Goal: Find specific page/section: Find specific page/section

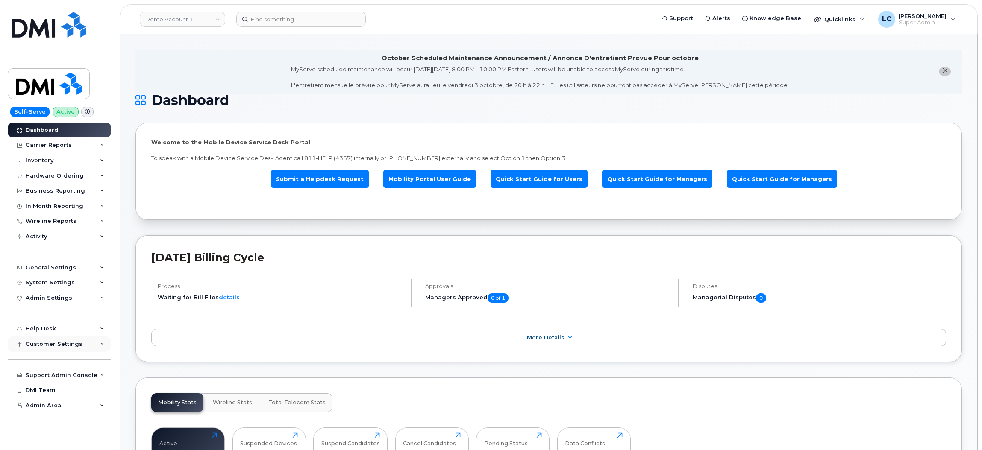
click at [67, 346] on span "Customer Settings" at bounding box center [54, 344] width 57 height 6
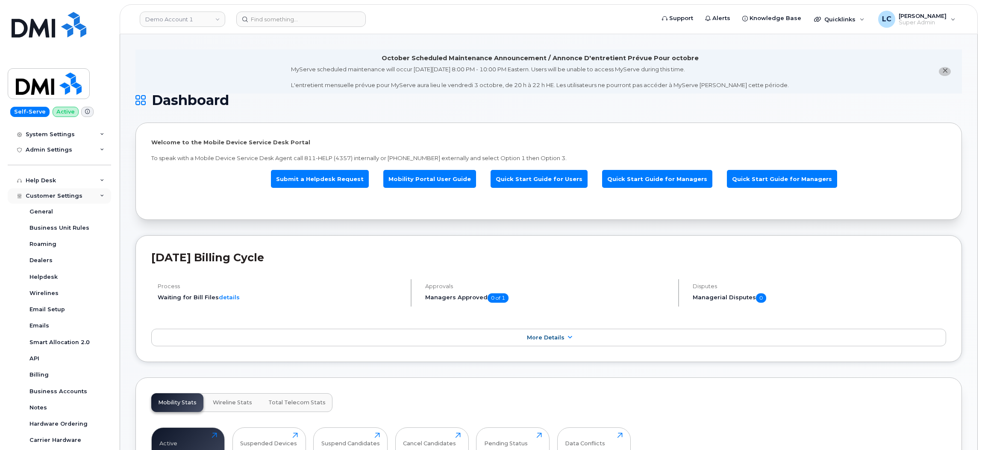
scroll to position [148, 0]
click at [41, 410] on div "Notes" at bounding box center [38, 408] width 18 height 8
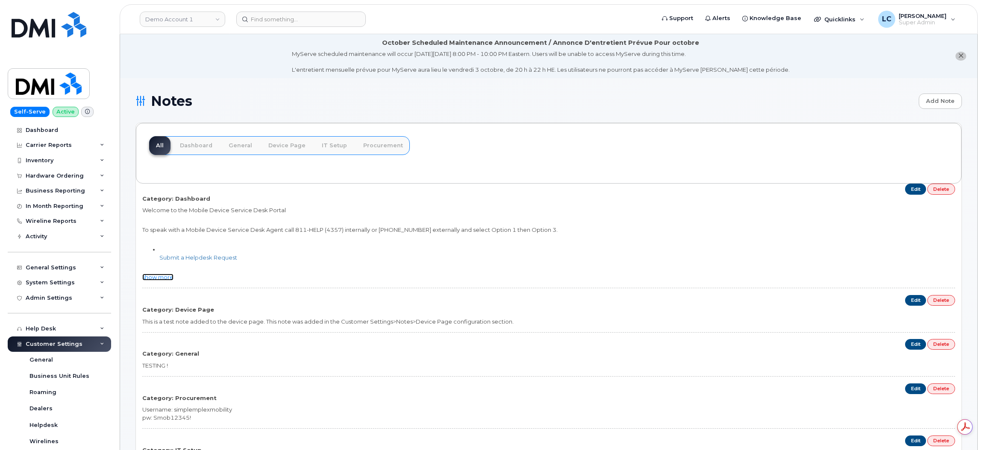
click at [154, 280] on link "show more" at bounding box center [157, 277] width 31 height 7
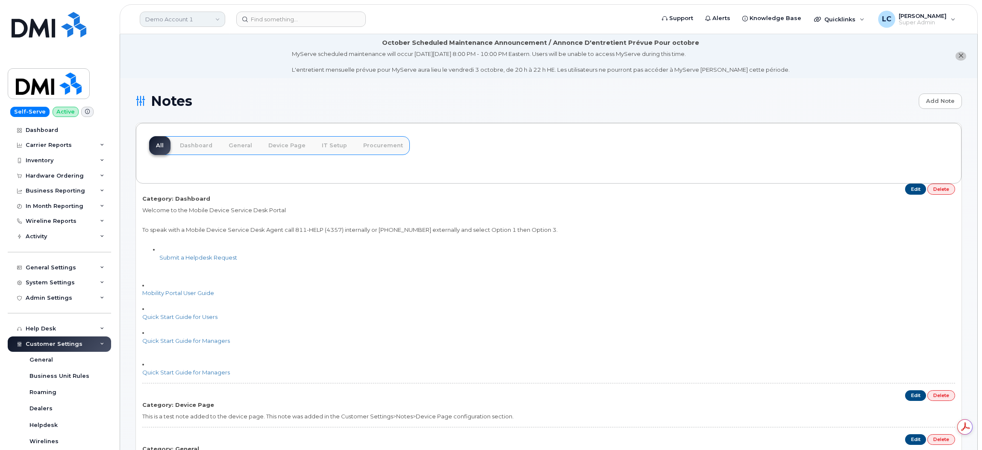
click at [198, 21] on link "Demo Account 1" at bounding box center [182, 19] width 85 height 15
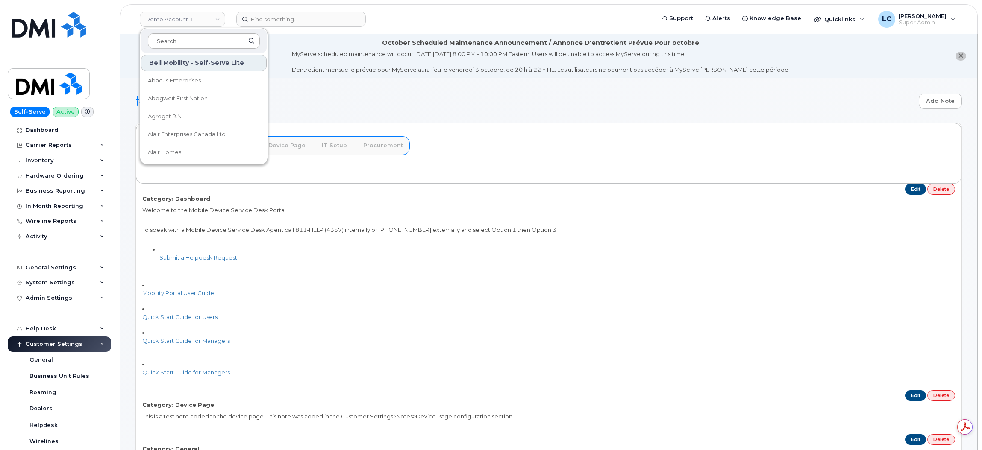
click at [174, 39] on input at bounding box center [204, 40] width 112 height 15
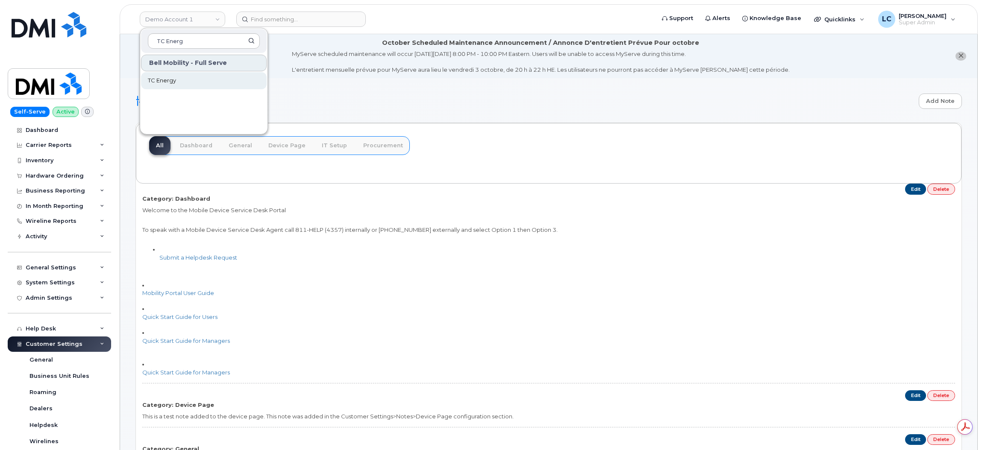
type input "TC Energ"
click at [178, 82] on link "TC Energy" at bounding box center [204, 80] width 126 height 17
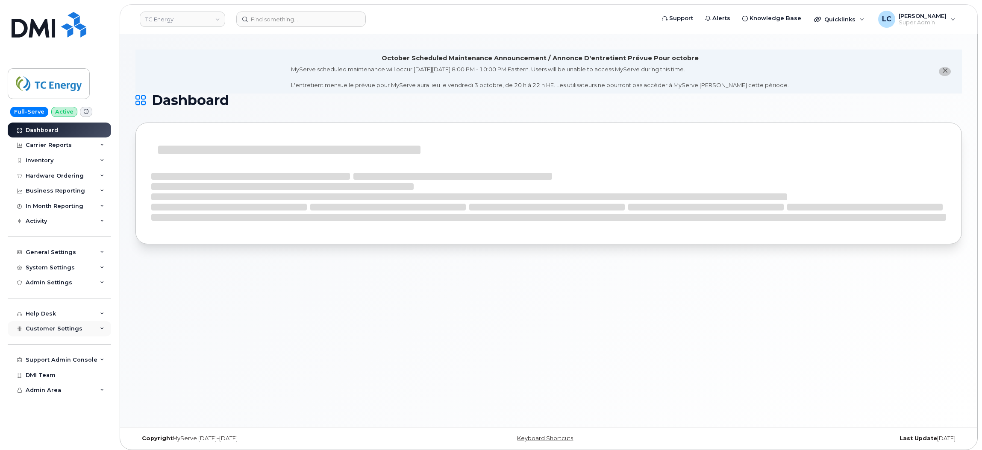
click at [89, 334] on div "Customer Settings" at bounding box center [59, 328] width 103 height 15
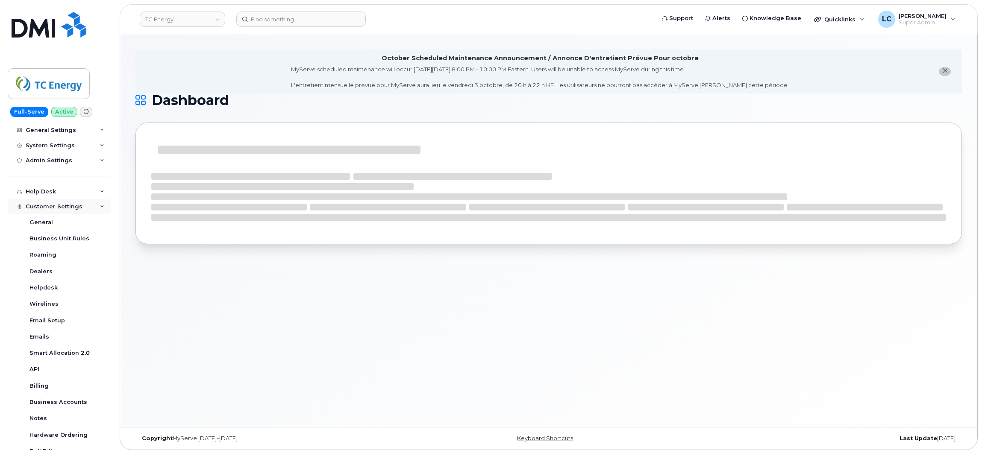
scroll to position [122, 0]
click at [44, 419] on div "Notes" at bounding box center [38, 419] width 18 height 8
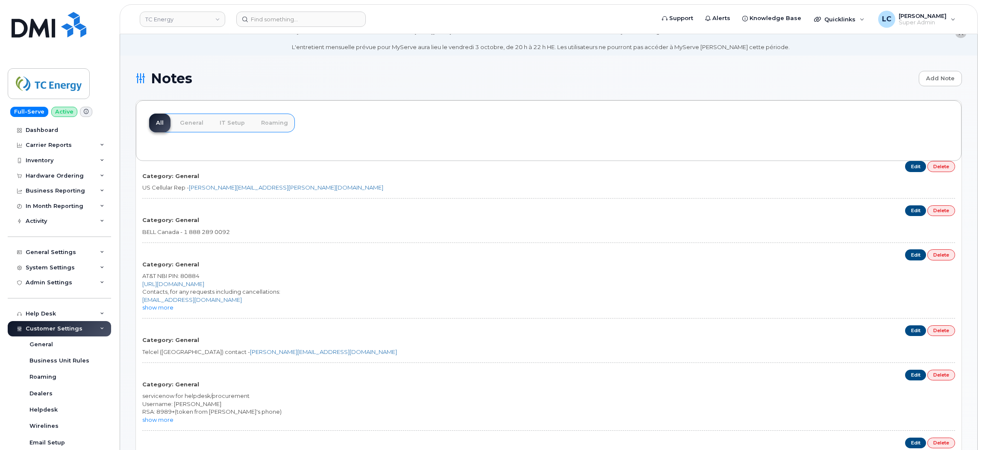
scroll to position [14, 0]
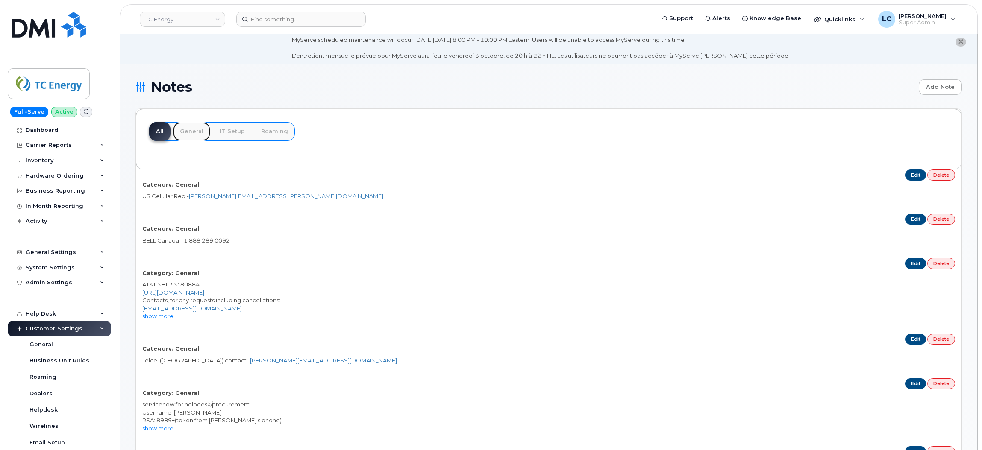
click at [188, 127] on link "General" at bounding box center [191, 131] width 37 height 19
click at [234, 138] on link "IT Setup" at bounding box center [232, 131] width 39 height 19
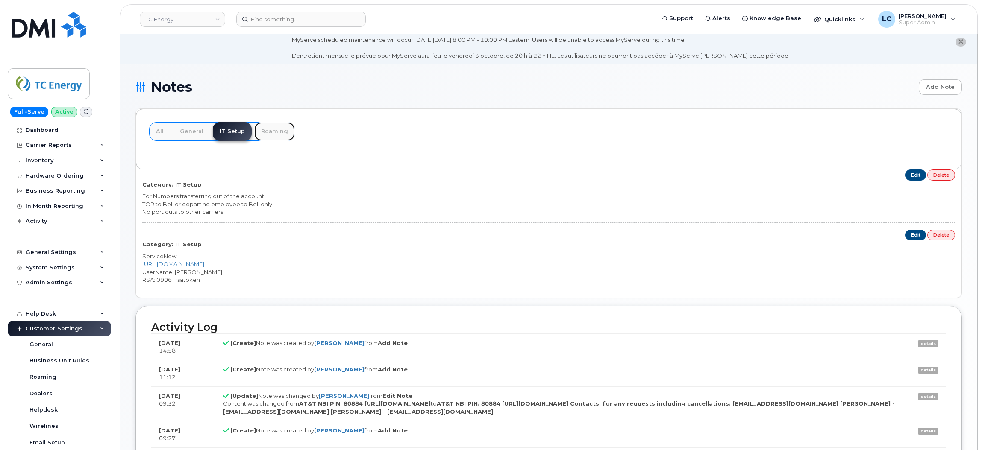
click at [273, 132] on link "Roaming" at bounding box center [274, 131] width 41 height 19
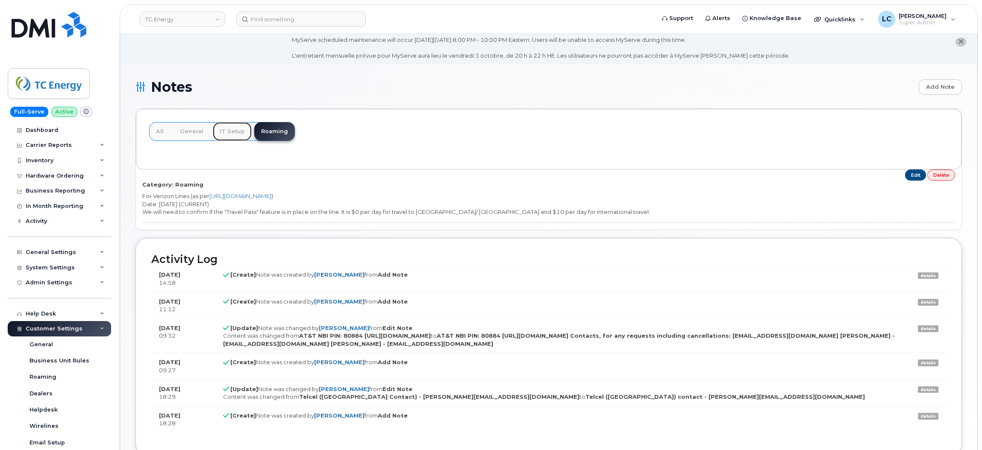
click at [232, 127] on link "IT Setup" at bounding box center [232, 131] width 39 height 19
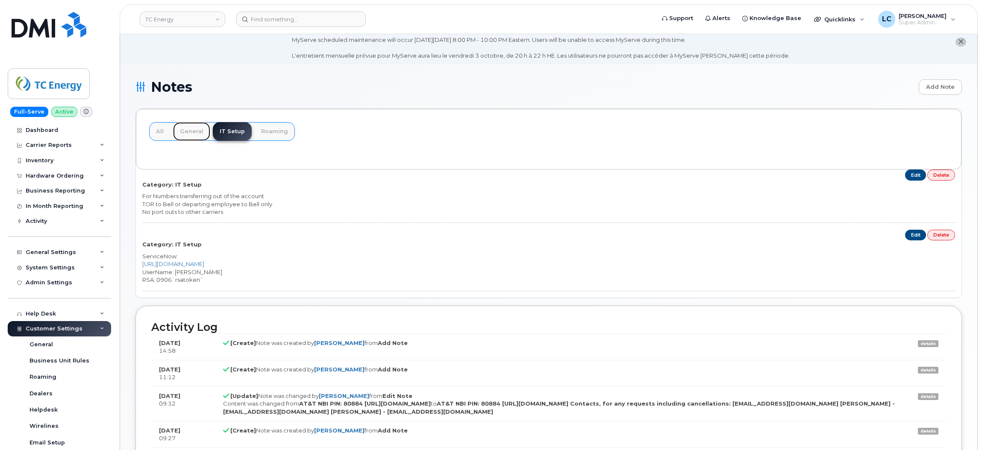
click at [173, 127] on link "General" at bounding box center [191, 131] width 37 height 19
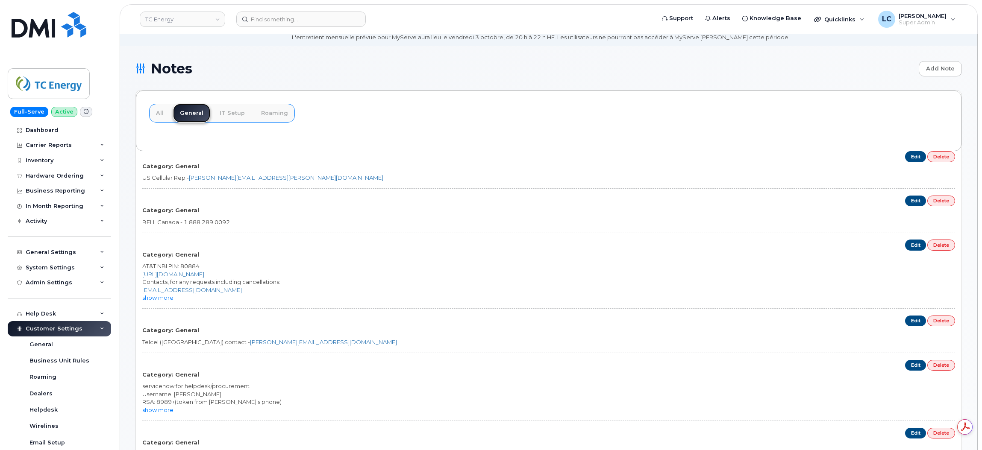
scroll to position [32, 0]
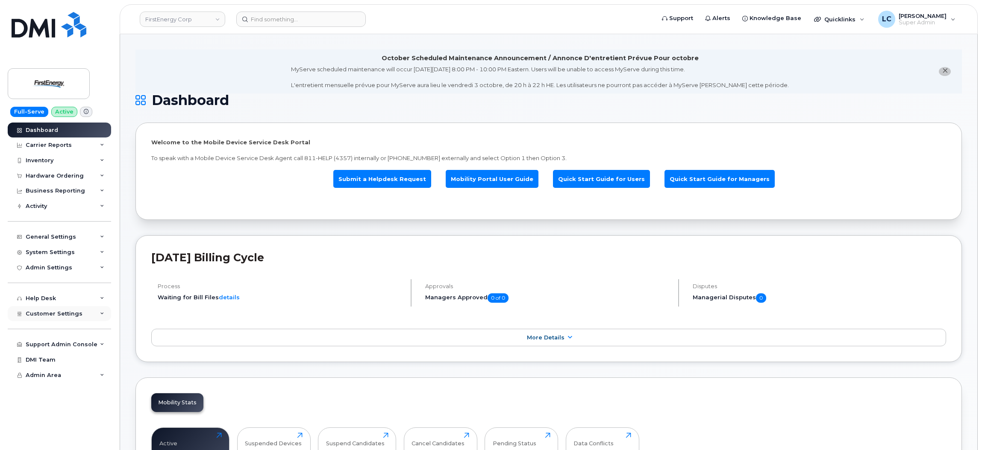
click at [88, 317] on div "Customer Settings" at bounding box center [59, 313] width 103 height 15
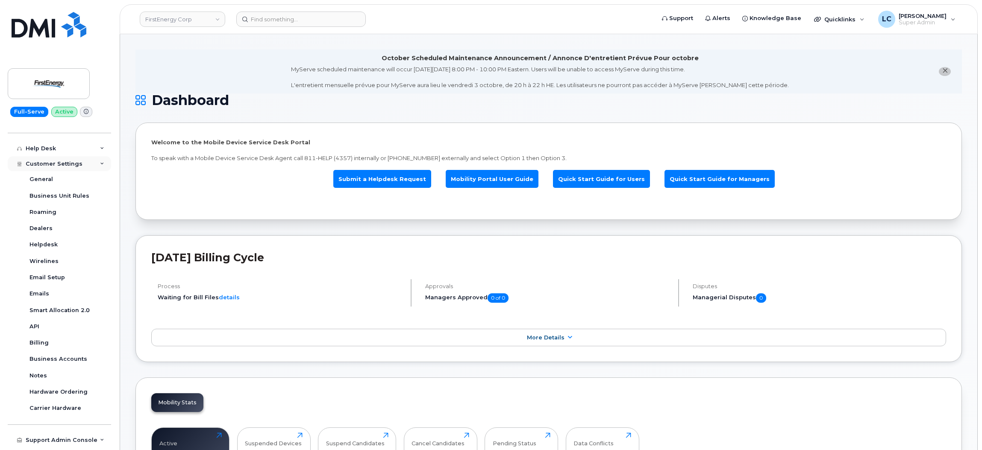
scroll to position [166, 0]
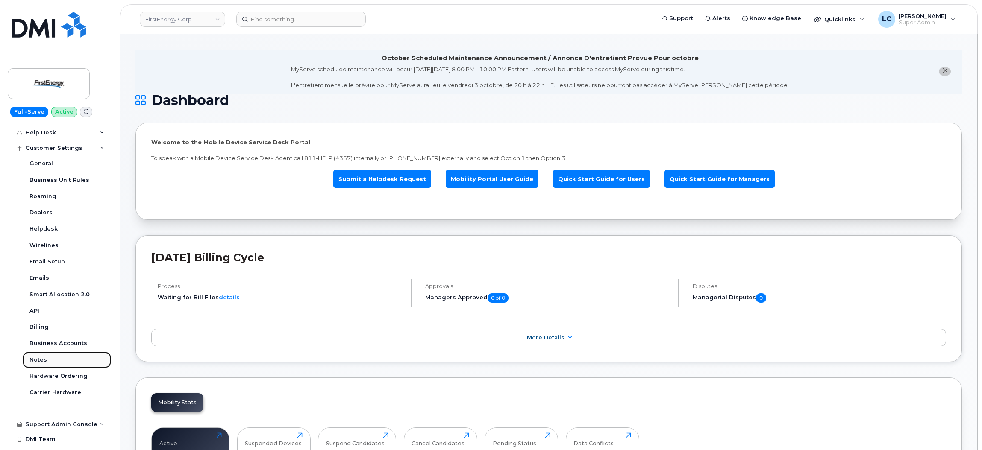
click at [40, 358] on div "Notes" at bounding box center [38, 360] width 18 height 8
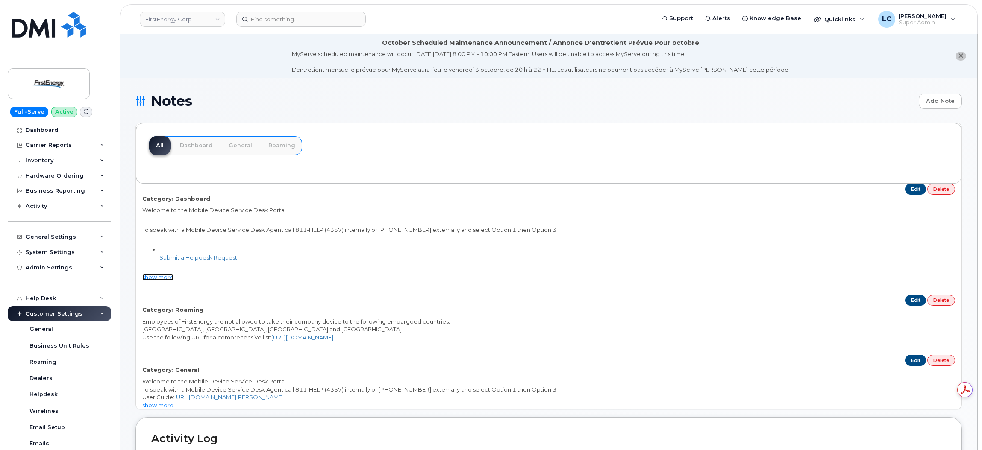
click at [157, 280] on link "show more" at bounding box center [157, 277] width 31 height 7
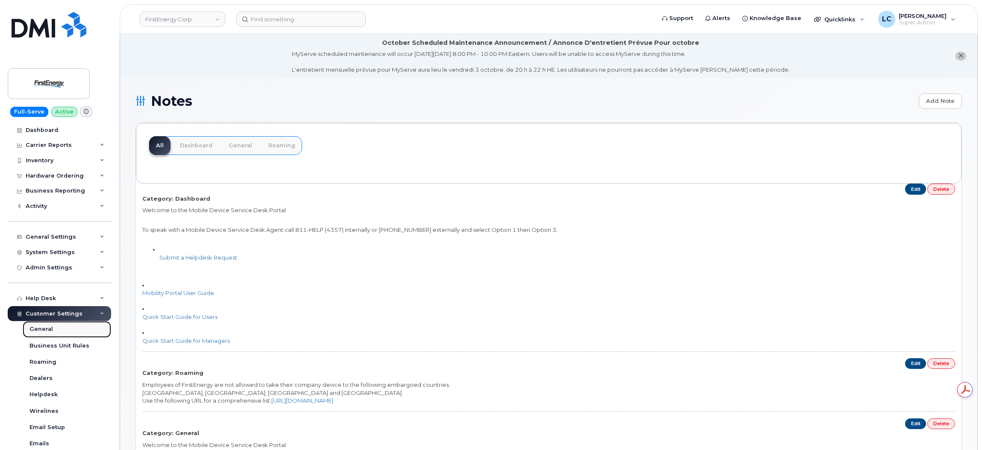
click at [54, 331] on link "General" at bounding box center [67, 329] width 88 height 16
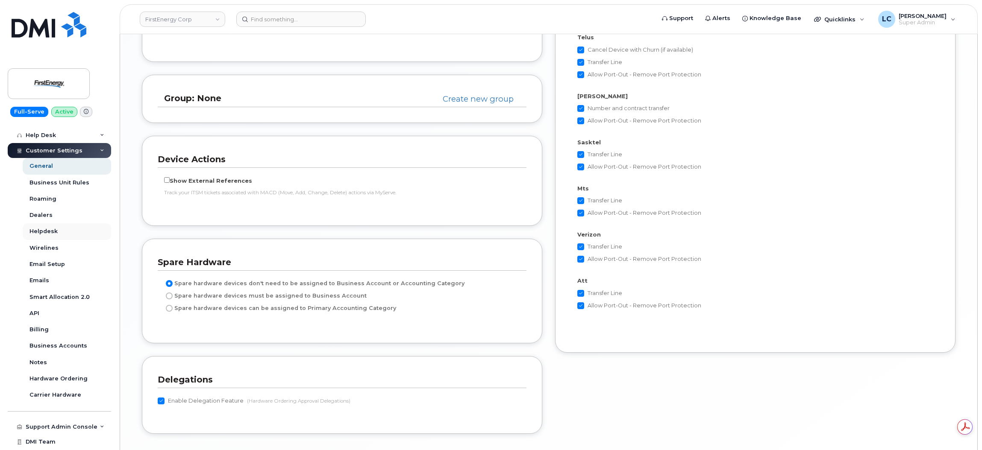
scroll to position [163, 0]
click at [55, 362] on link "Notes" at bounding box center [67, 363] width 88 height 16
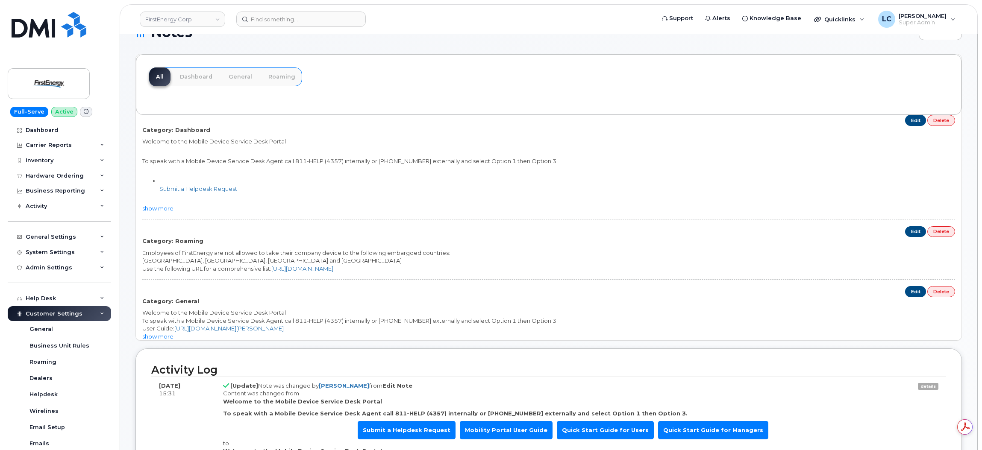
scroll to position [68, 0]
click at [165, 337] on link "show more" at bounding box center [157, 337] width 31 height 7
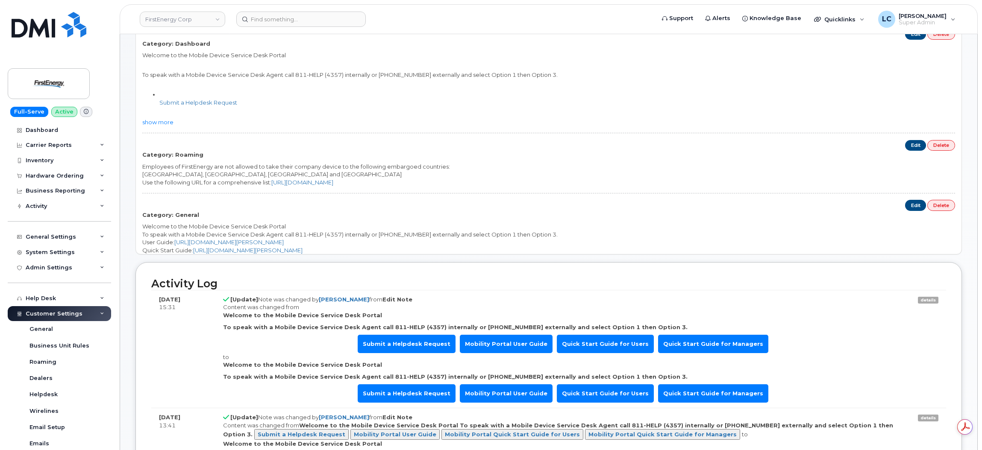
scroll to position [0, 0]
click at [213, 23] on link "FirstEnergy Corp" at bounding box center [182, 19] width 85 height 15
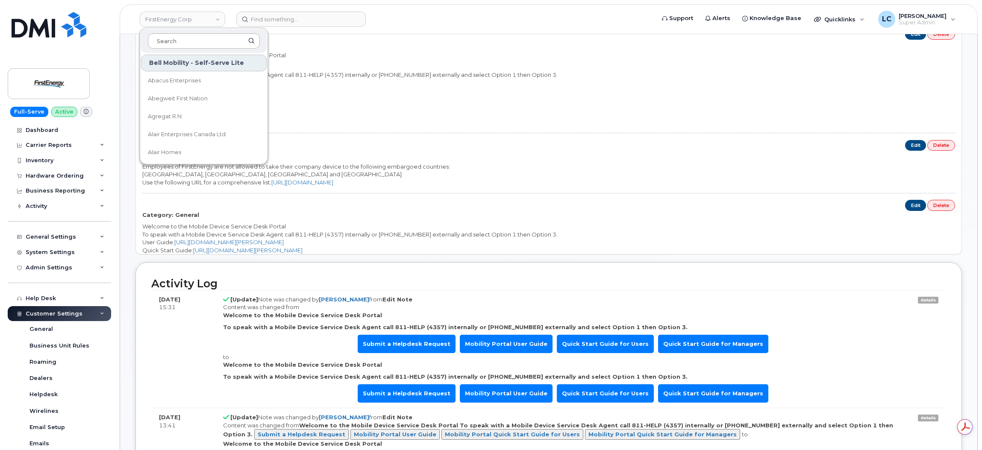
click at [203, 37] on input at bounding box center [204, 40] width 112 height 15
type input "TC E"
click at [175, 82] on span "TC Energy" at bounding box center [162, 80] width 28 height 9
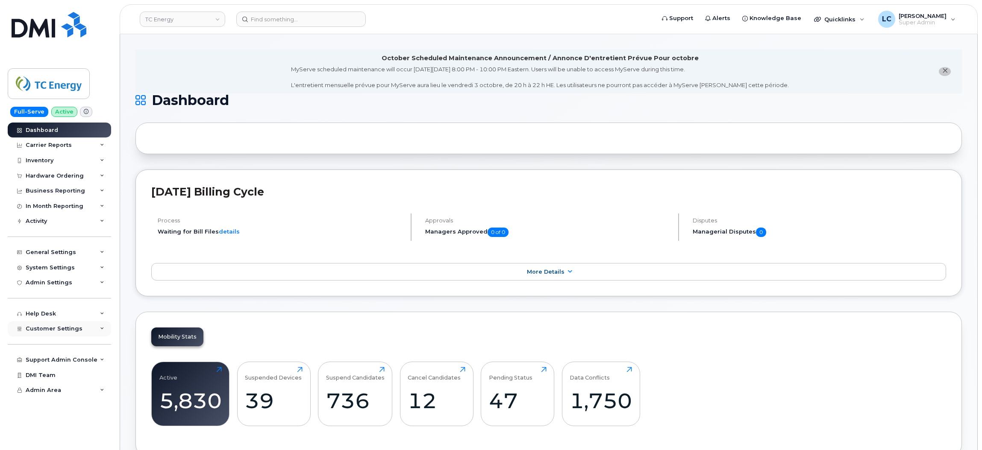
click at [71, 329] on span "Customer Settings" at bounding box center [54, 329] width 57 height 6
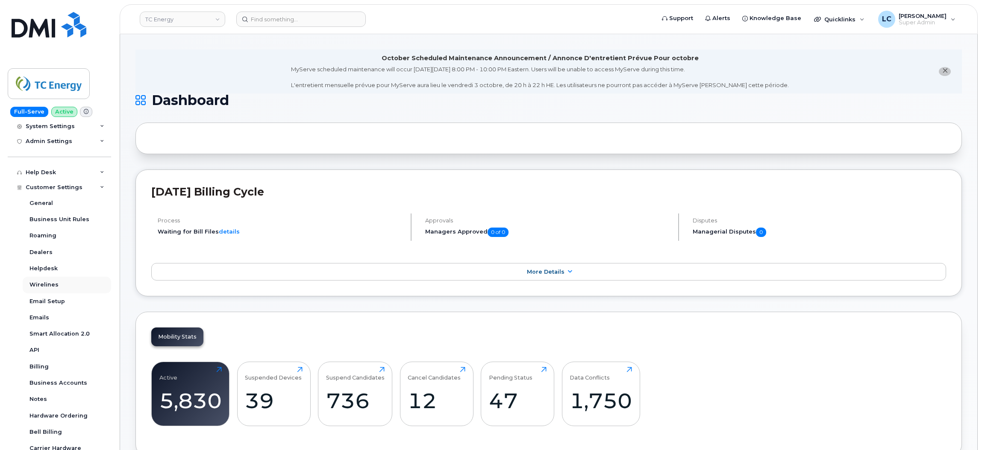
scroll to position [156, 0]
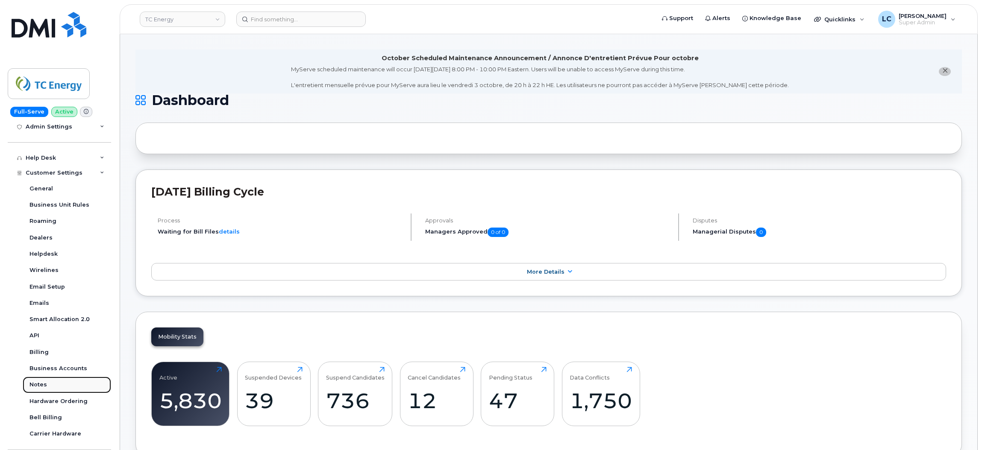
click at [51, 383] on link "Notes" at bounding box center [67, 385] width 88 height 16
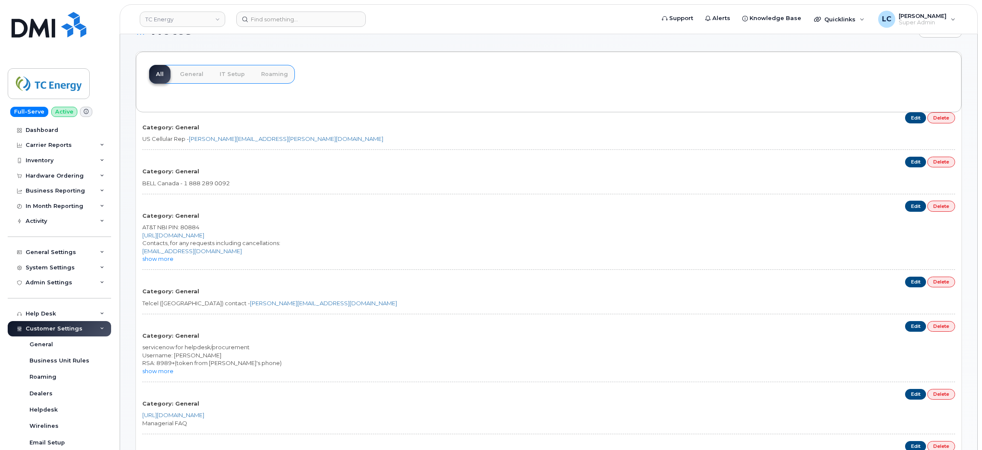
scroll to position [65, 0]
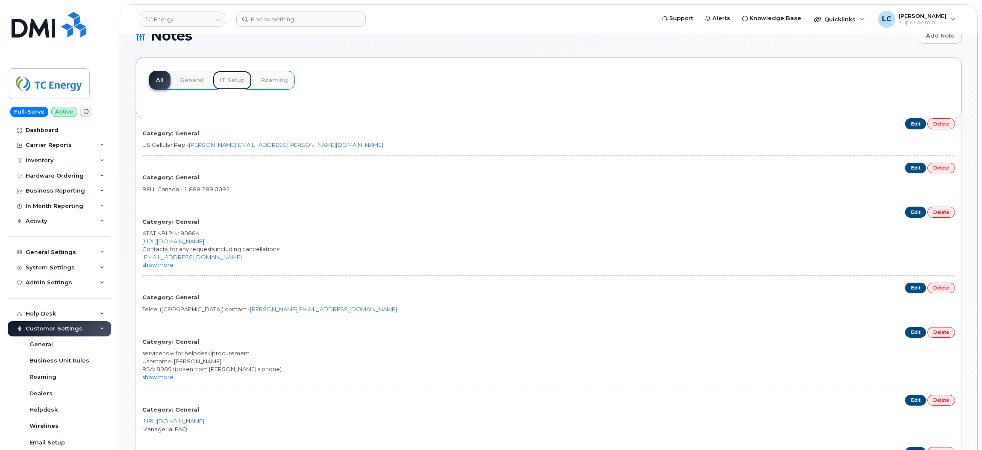
click at [227, 85] on link "IT Setup" at bounding box center [232, 80] width 39 height 19
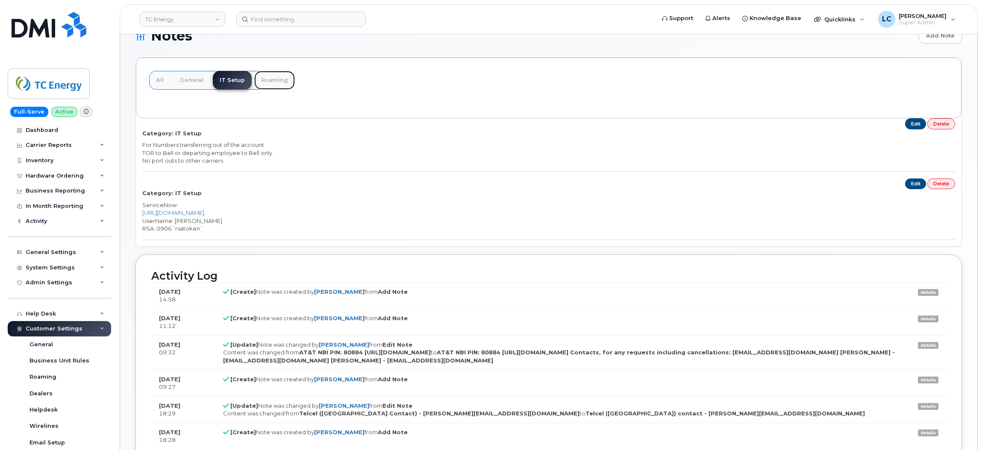
click at [275, 78] on link "Roaming" at bounding box center [274, 80] width 41 height 19
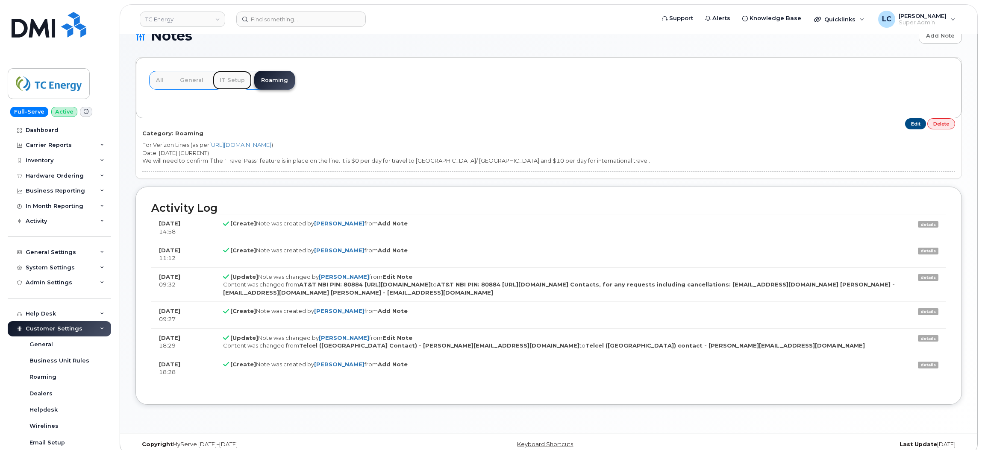
click at [238, 79] on link "IT Setup" at bounding box center [232, 80] width 39 height 19
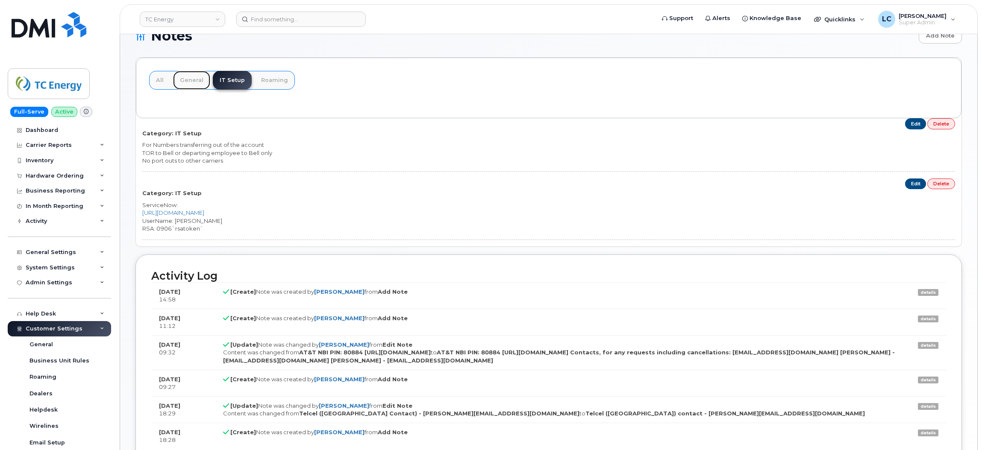
click at [203, 79] on link "General" at bounding box center [191, 80] width 37 height 19
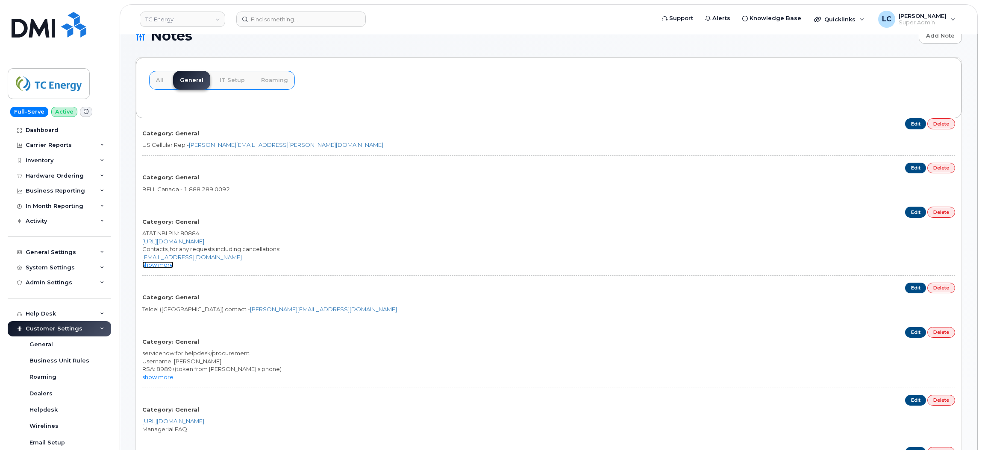
click at [160, 268] on link "show more" at bounding box center [157, 264] width 31 height 7
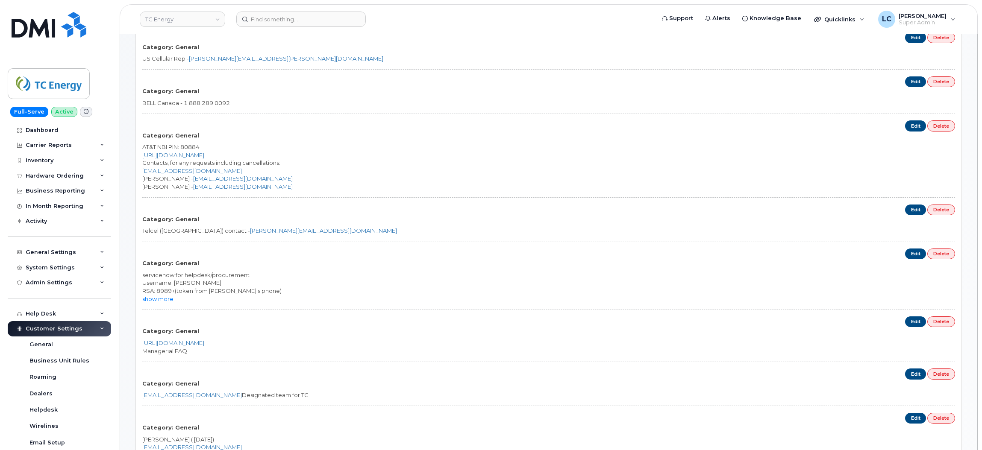
scroll to position [194, 0]
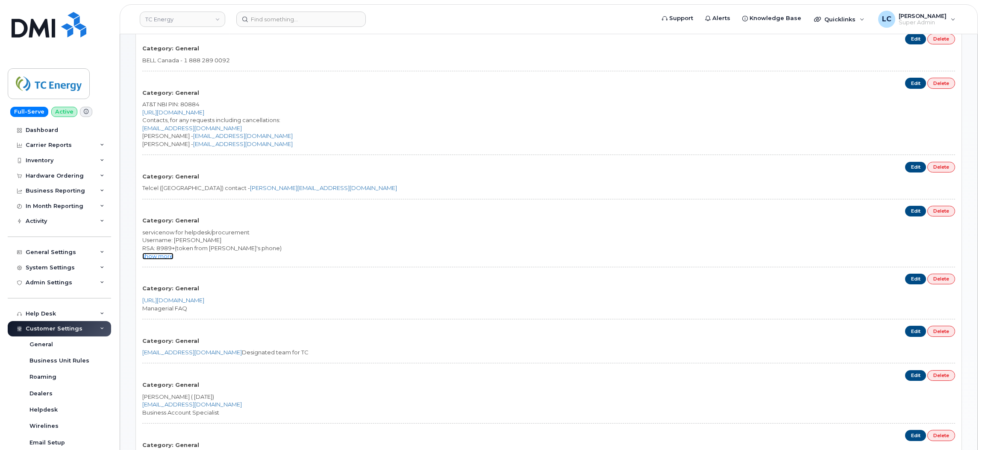
click at [166, 256] on link "show more" at bounding box center [157, 256] width 31 height 7
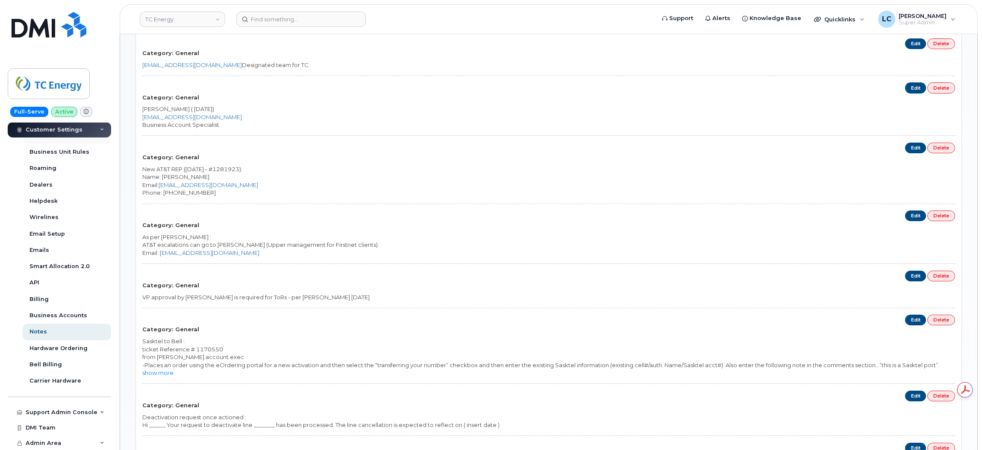
scroll to position [211, 0]
click at [77, 411] on div "Support Admin Console" at bounding box center [62, 412] width 72 height 7
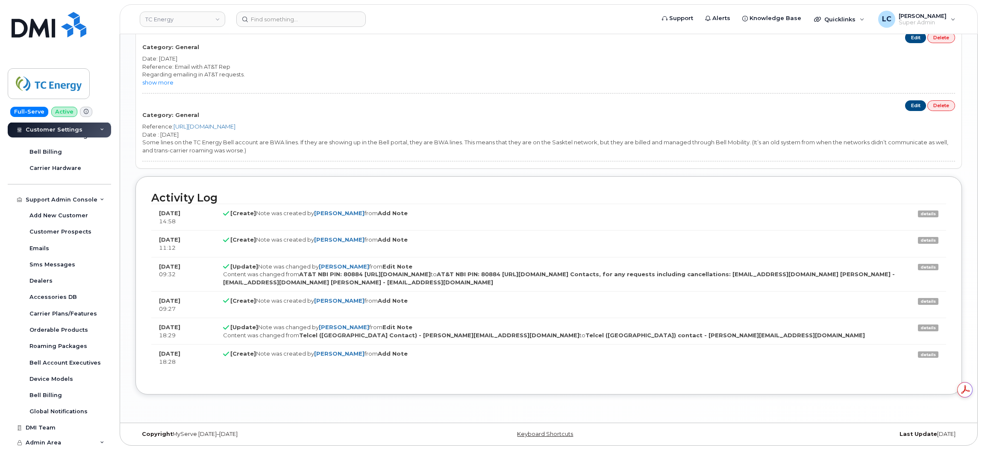
scroll to position [422, 0]
click at [102, 440] on div "Admin Area" at bounding box center [59, 442] width 103 height 15
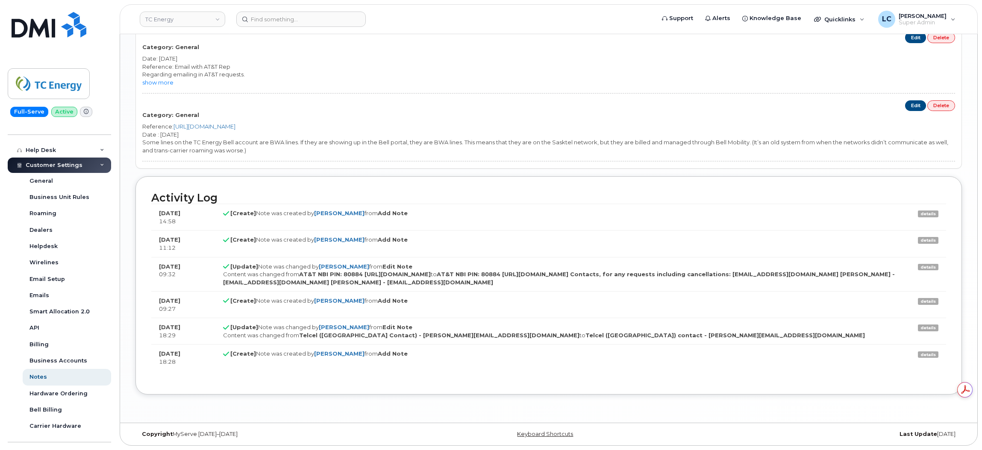
scroll to position [163, 0]
click at [35, 329] on div "API" at bounding box center [34, 329] width 10 height 8
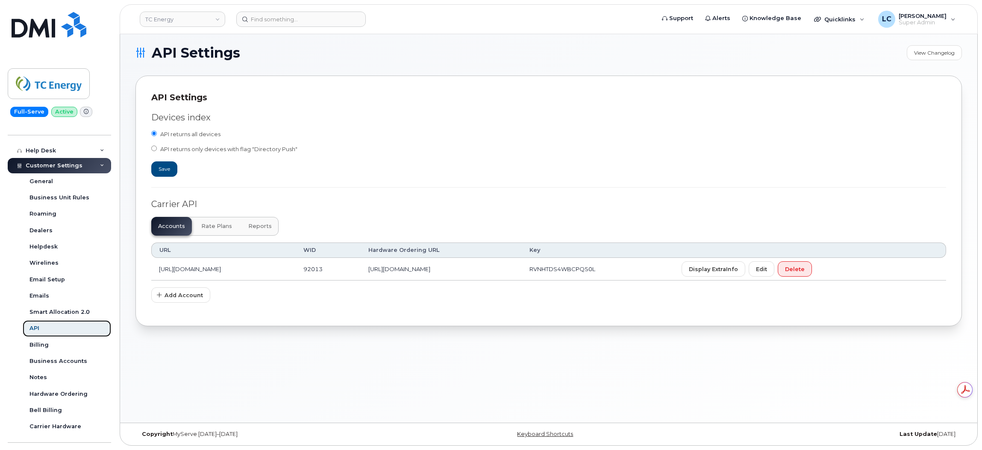
scroll to position [4, 0]
click at [215, 18] on link "TC Energy" at bounding box center [182, 19] width 85 height 15
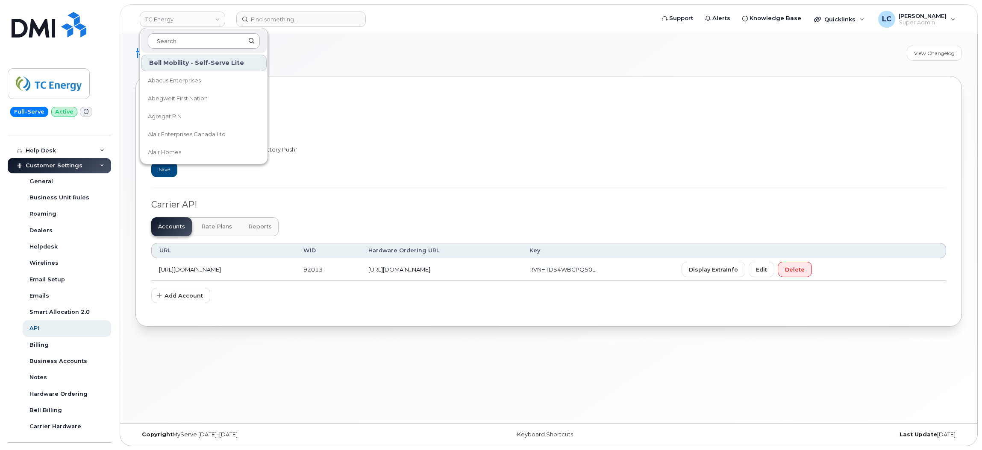
click at [187, 41] on input at bounding box center [204, 40] width 112 height 15
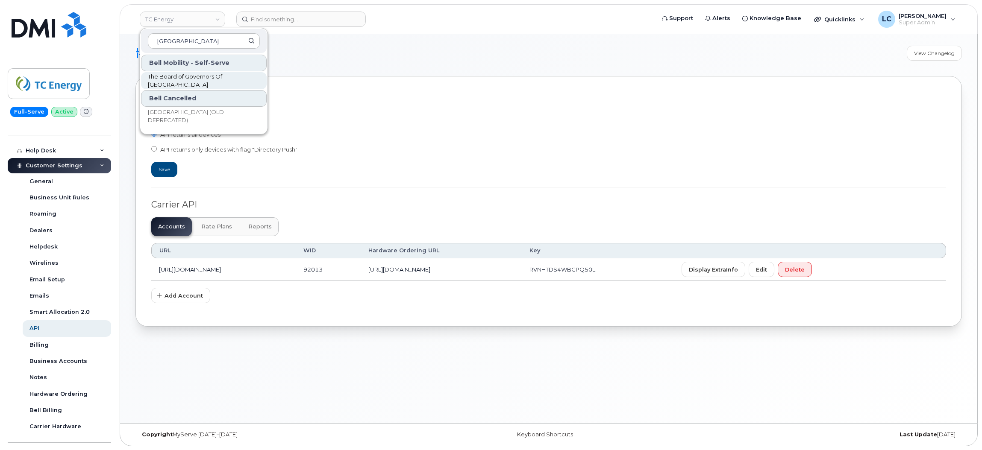
type input "Mount Royal"
click at [208, 89] on div "Bell Mobility - Self-Serve The Board of Governors Of Mount Royal University Bel…" at bounding box center [203, 92] width 127 height 77
click at [223, 79] on span "The Board of Governors Of [GEOGRAPHIC_DATA]" at bounding box center [197, 81] width 98 height 17
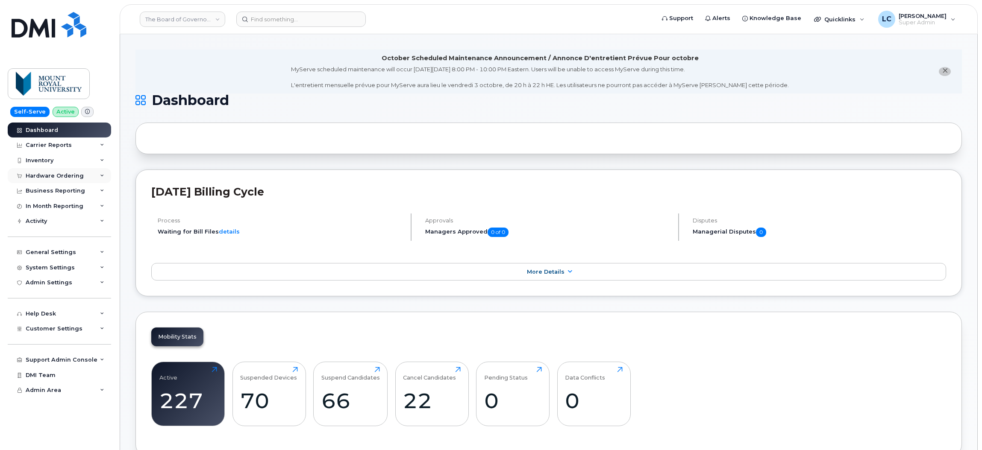
click at [72, 177] on div "Hardware Ordering" at bounding box center [55, 176] width 58 height 7
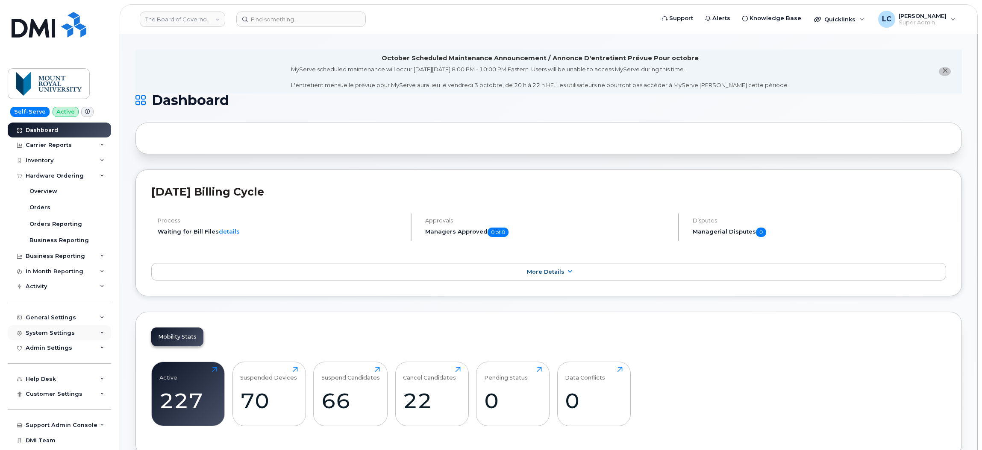
click at [62, 333] on div "System Settings" at bounding box center [50, 333] width 49 height 7
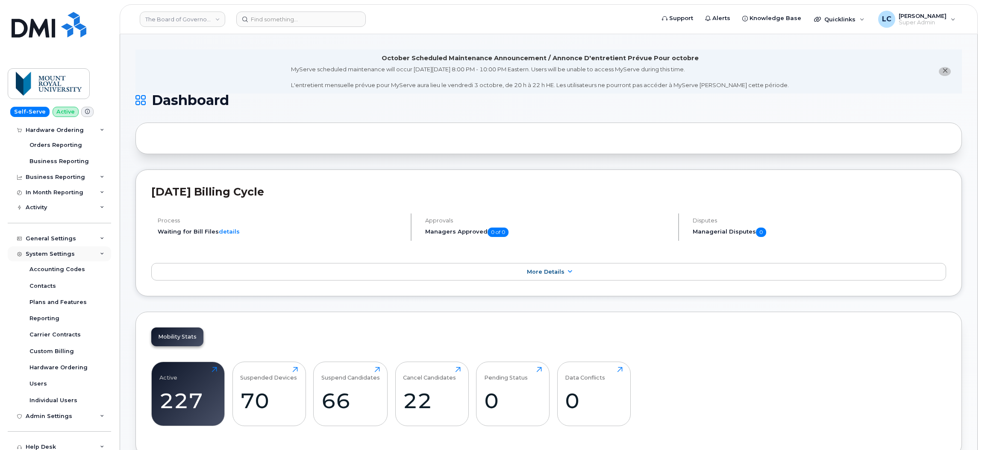
scroll to position [79, 0]
click at [81, 300] on div "Plans and Features" at bounding box center [57, 303] width 57 height 8
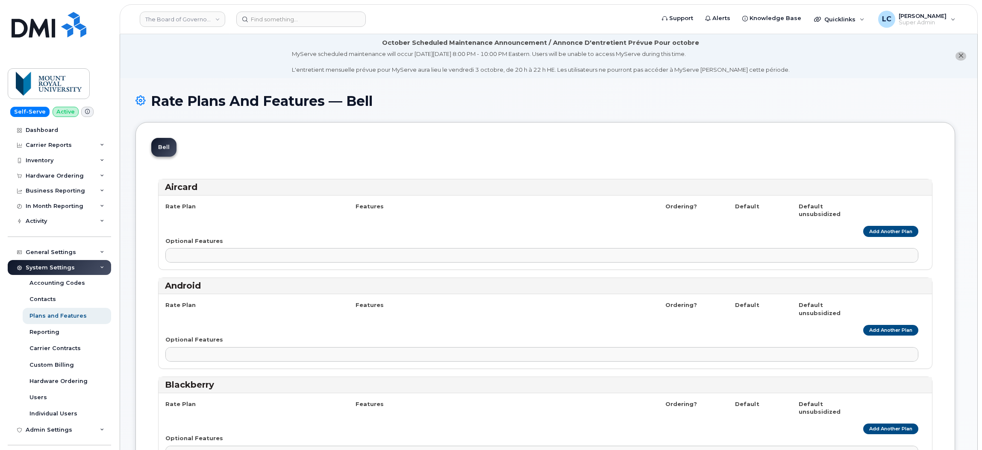
select select
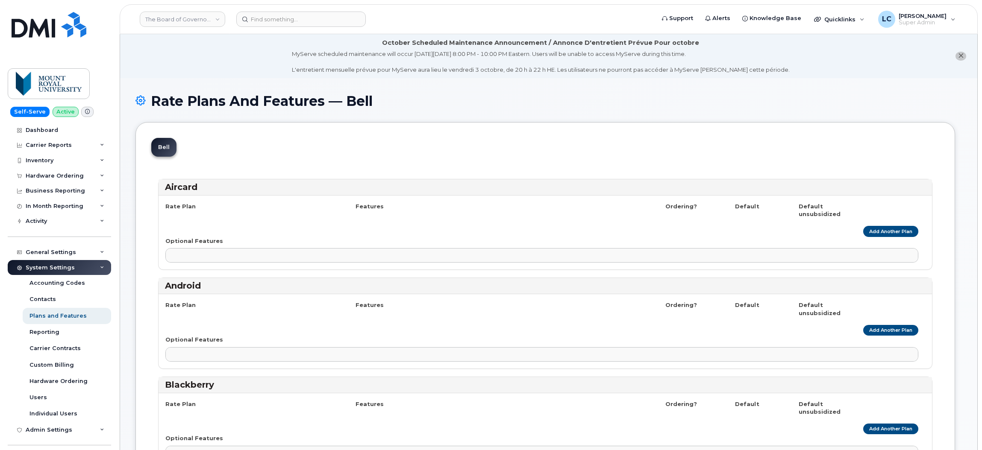
select select
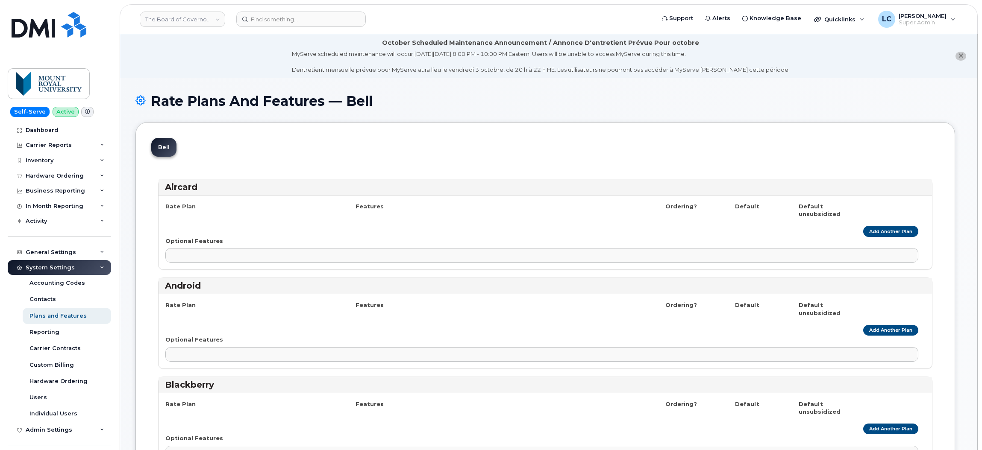
select select
